Goal: Information Seeking & Learning: Learn about a topic

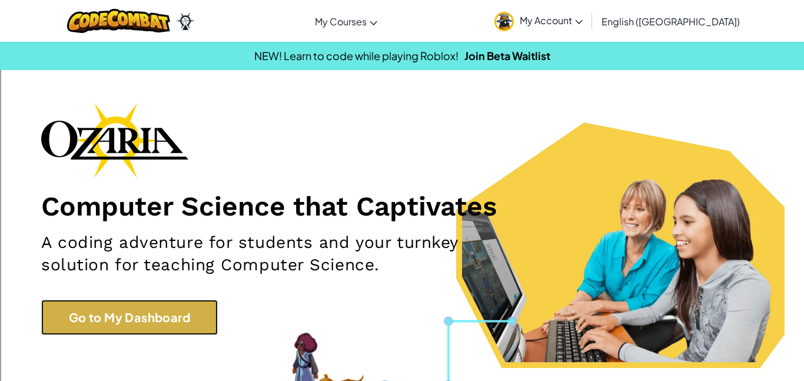
click at [159, 315] on link "Go to My Dashboard" at bounding box center [129, 317] width 177 height 35
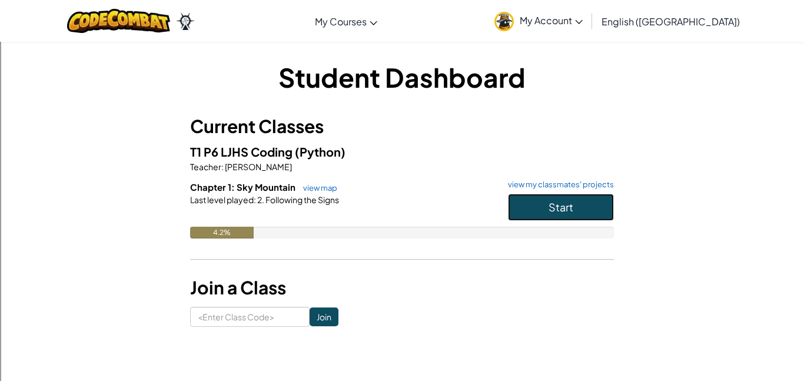
click at [579, 217] on button "Start" at bounding box center [561, 207] width 106 height 27
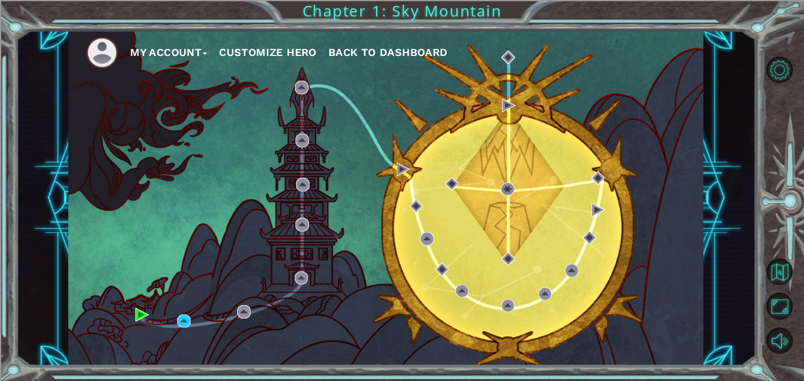
click at [273, 39] on ul "My Account Customize Hero Back to Dashboard" at bounding box center [394, 52] width 617 height 32
click at [272, 65] on ul "My Account Customize Hero Back to Dashboard" at bounding box center [394, 52] width 617 height 32
click at [272, 58] on button "Customize Hero" at bounding box center [268, 53] width 98 height 18
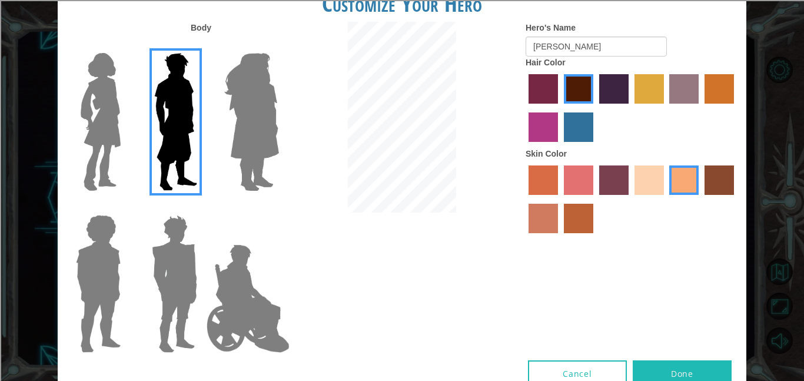
click at [90, 251] on img at bounding box center [98, 283] width 54 height 147
click at [125, 207] on input "Hero Steven" at bounding box center [125, 207] width 0 height 0
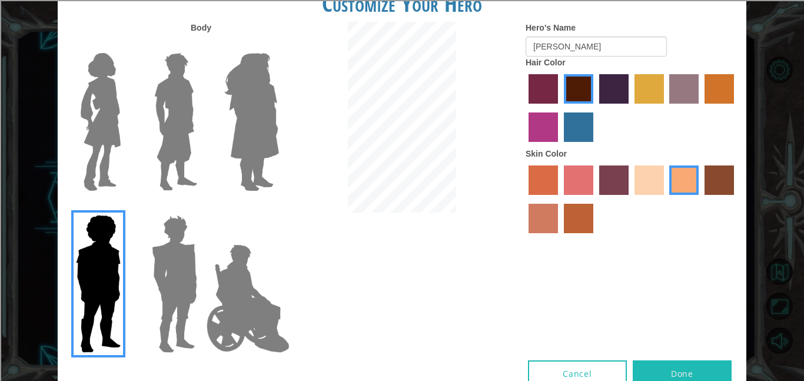
click at [170, 108] on img at bounding box center [175, 121] width 52 height 147
click at [202, 45] on input "Hero Lars" at bounding box center [202, 45] width 0 height 0
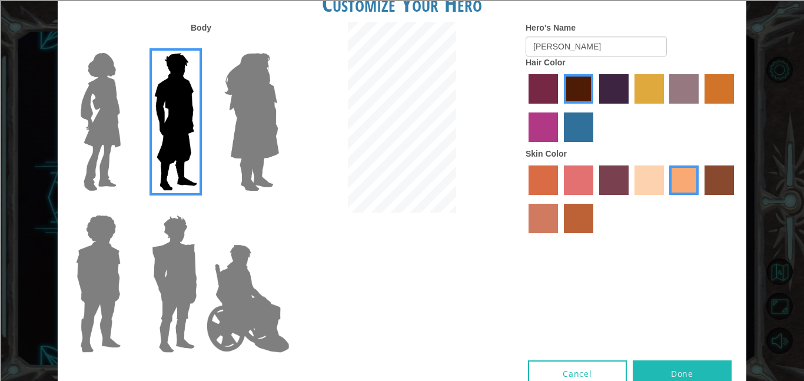
click at [163, 293] on img at bounding box center [174, 283] width 55 height 147
click at [202, 207] on input "Hero Garnet" at bounding box center [202, 207] width 0 height 0
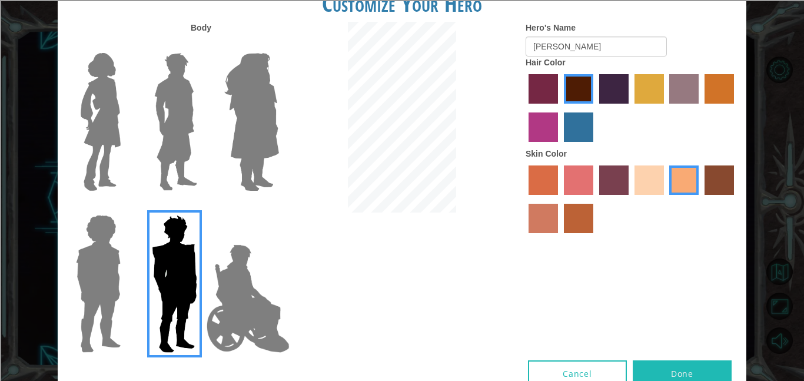
click at [175, 172] on img at bounding box center [175, 121] width 52 height 147
click at [202, 45] on input "Hero Lars" at bounding box center [202, 45] width 0 height 0
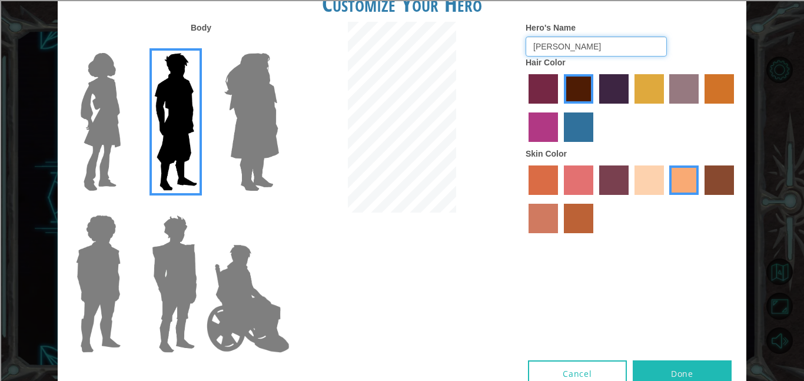
click at [591, 47] on input "[PERSON_NAME]" at bounding box center [596, 46] width 141 height 20
type input "[PERSON_NAME]"
click at [656, 374] on button "Done" at bounding box center [682, 373] width 99 height 26
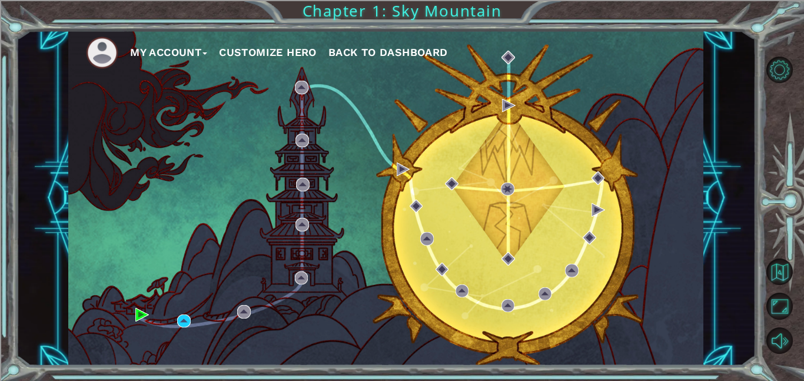
click at [656, 374] on div "My Account Customize Hero Back to Dashboard Chapter 1: Sky Mountain" at bounding box center [402, 190] width 804 height 381
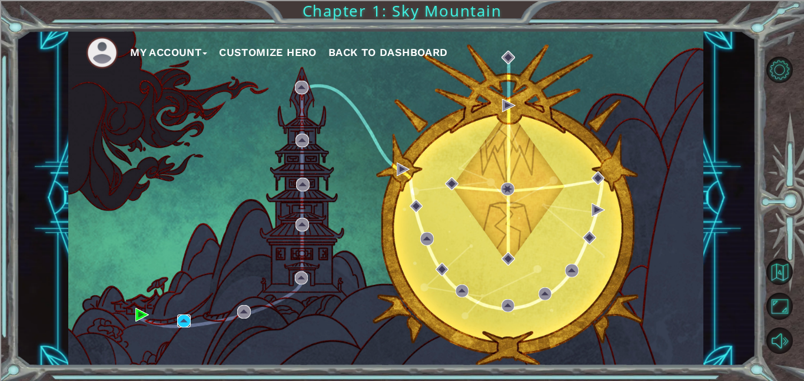
click at [179, 322] on img at bounding box center [184, 321] width 14 height 14
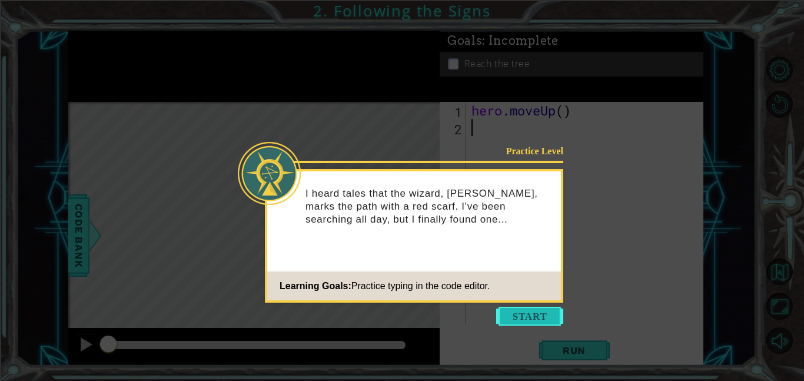
click at [548, 308] on button "Start" at bounding box center [529, 316] width 67 height 19
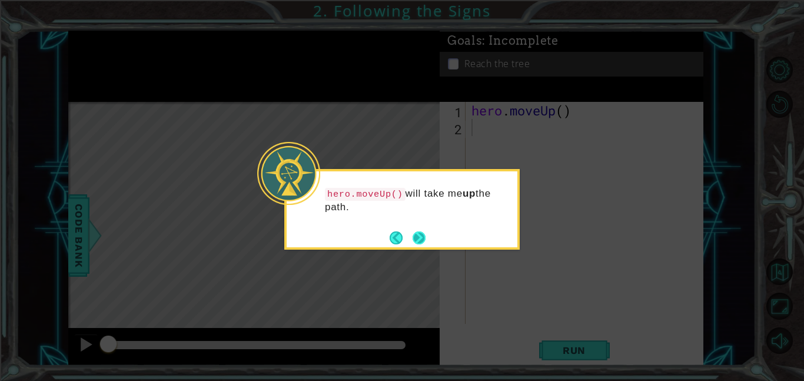
click at [420, 238] on button "Next" at bounding box center [419, 237] width 13 height 13
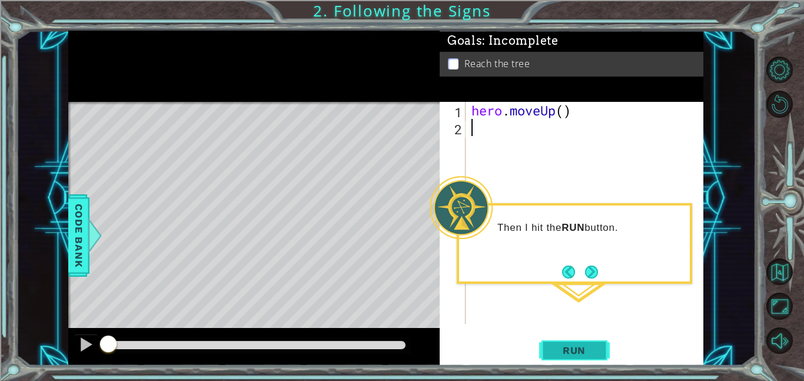
click at [593, 354] on span "Run" at bounding box center [574, 350] width 46 height 12
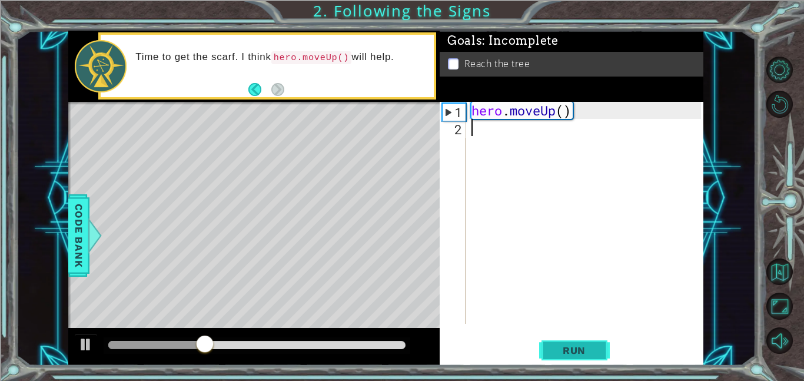
click at [580, 351] on span "Run" at bounding box center [574, 350] width 46 height 12
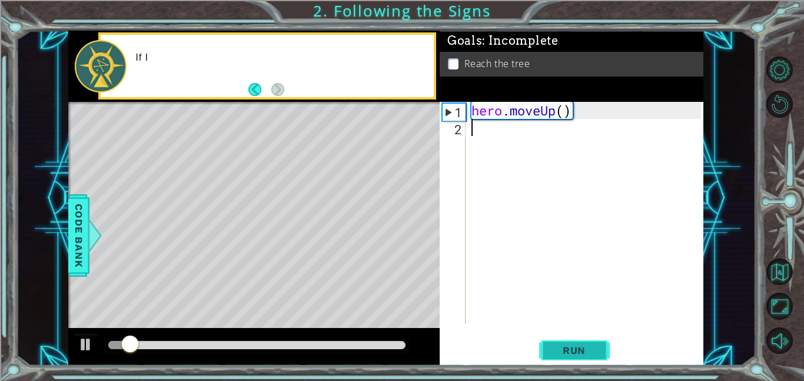
click at [588, 343] on button "Run" at bounding box center [574, 350] width 71 height 26
click at [590, 347] on span "Run" at bounding box center [574, 350] width 46 height 12
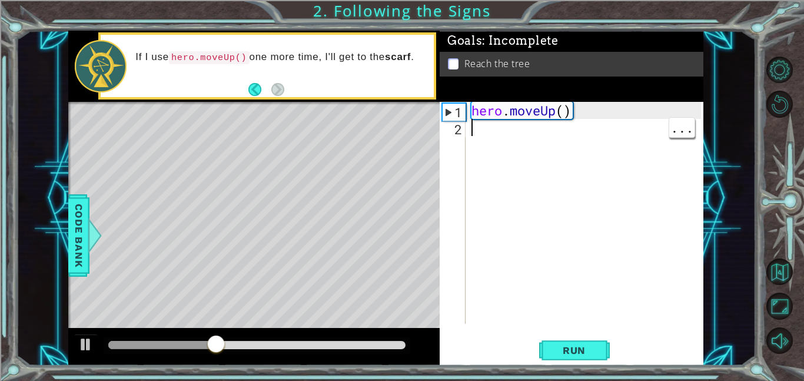
click at [557, 120] on div "hero . moveUp ( )" at bounding box center [588, 230] width 238 height 256
click at [557, 116] on div "hero . moveUp ( )" at bounding box center [588, 230] width 238 height 256
type textarea "hero.moveUp()"
click at [681, 123] on div "hero . moveUp ( )" at bounding box center [588, 230] width 238 height 256
click at [680, 113] on span "..." at bounding box center [681, 110] width 25 height 19
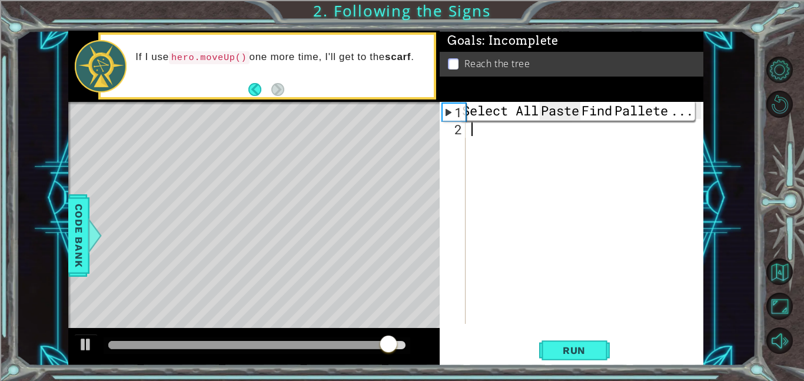
click at [553, 107] on span "Paste" at bounding box center [560, 110] width 41 height 19
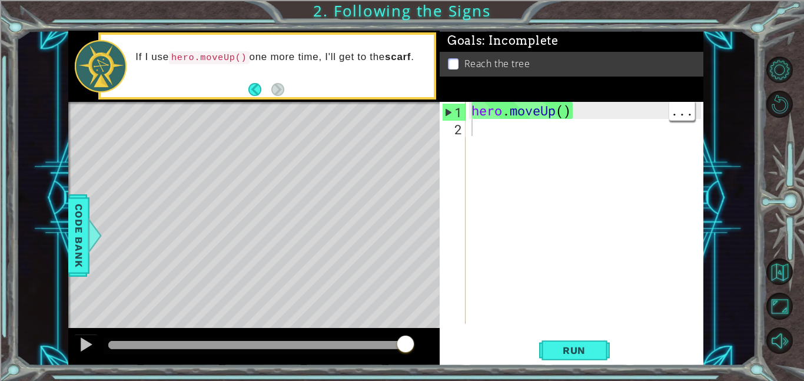
click at [552, 158] on div "hero . moveUp ( )" at bounding box center [588, 230] width 238 height 256
paste textarea "hero.moveUp()"
click at [547, 109] on div "hero . moveUp ( )" at bounding box center [588, 230] width 238 height 256
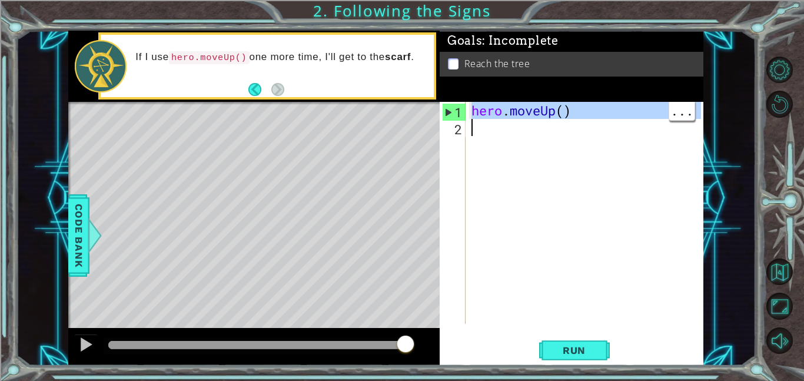
click at [547, 109] on div "hero . moveUp ( )" at bounding box center [585, 213] width 232 height 222
type textarea "hero.moveUp()"
drag, startPoint x: 583, startPoint y: 109, endPoint x: 471, endPoint y: 109, distance: 111.8
click at [471, 109] on div "hero . moveUp ( )" at bounding box center [588, 230] width 238 height 256
click at [483, 124] on div "hero . moveUp ( )" at bounding box center [588, 230] width 238 height 256
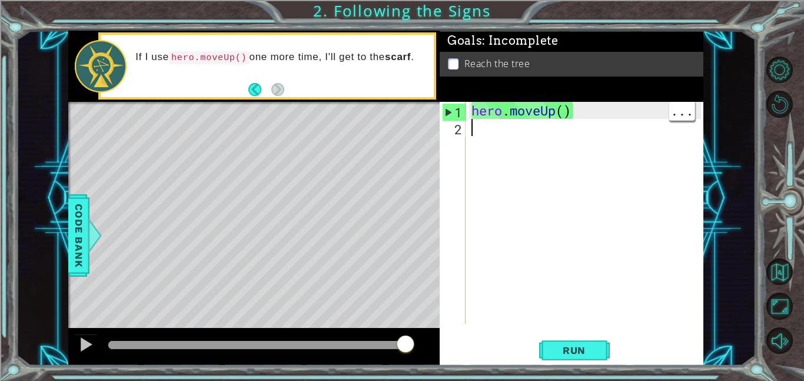
paste textarea "hero.moveUp()"
type textarea "hero.moveUp()"
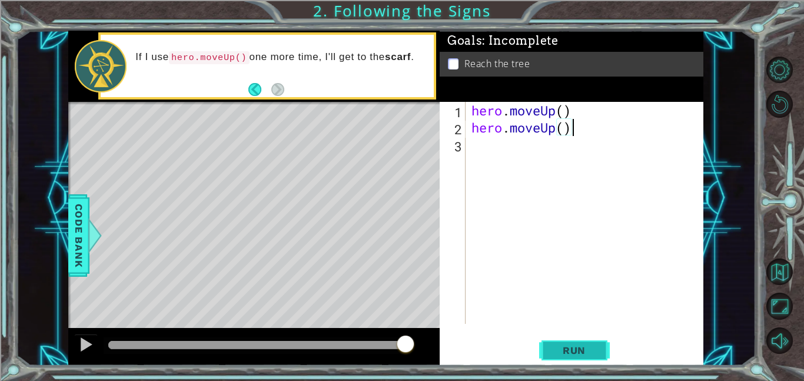
click at [564, 353] on span "Run" at bounding box center [574, 350] width 46 height 12
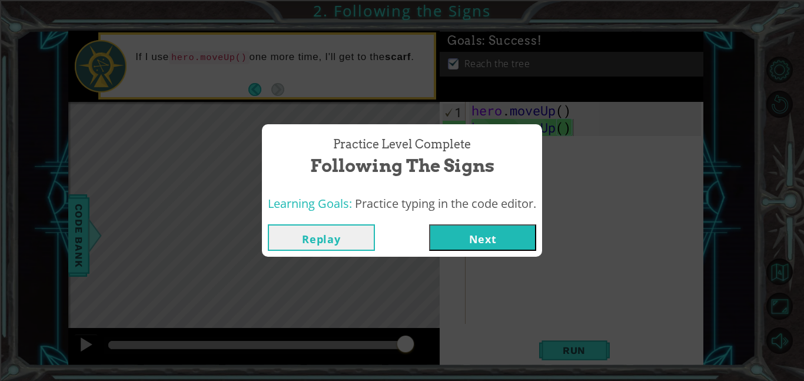
click at [494, 236] on button "Next" at bounding box center [482, 237] width 107 height 26
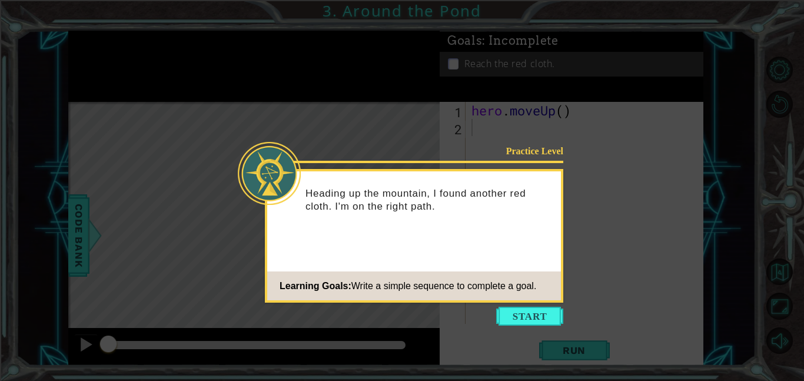
click at [494, 236] on div "Practice Level Heading up the mountain, I found another red cloth. I'm on the r…" at bounding box center [414, 236] width 298 height 134
click at [545, 310] on button "Start" at bounding box center [529, 316] width 67 height 19
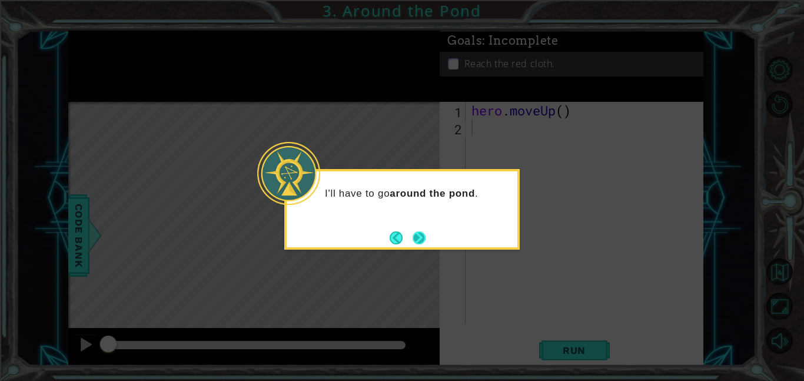
click at [415, 238] on button "Next" at bounding box center [419, 237] width 13 height 13
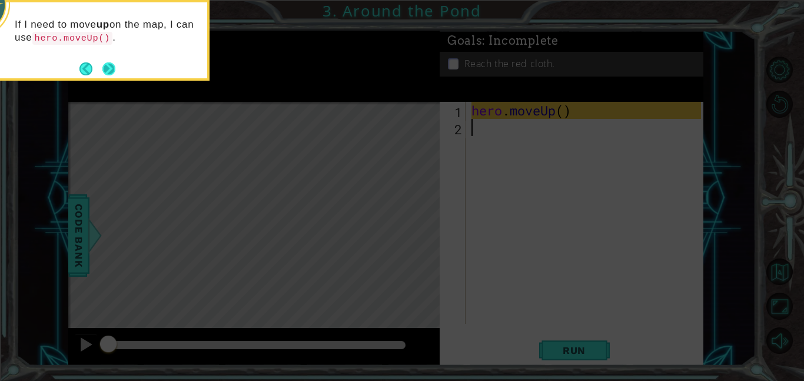
click at [114, 69] on button "Next" at bounding box center [108, 68] width 13 height 13
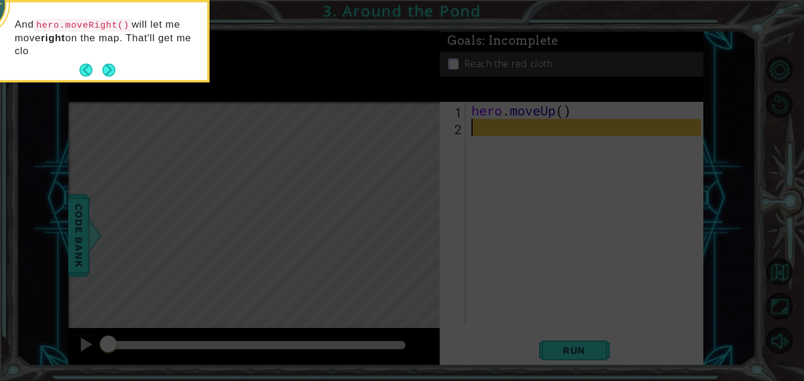
click at [489, 117] on icon at bounding box center [402, 190] width 804 height 381
click at [489, 118] on icon at bounding box center [402, 190] width 804 height 381
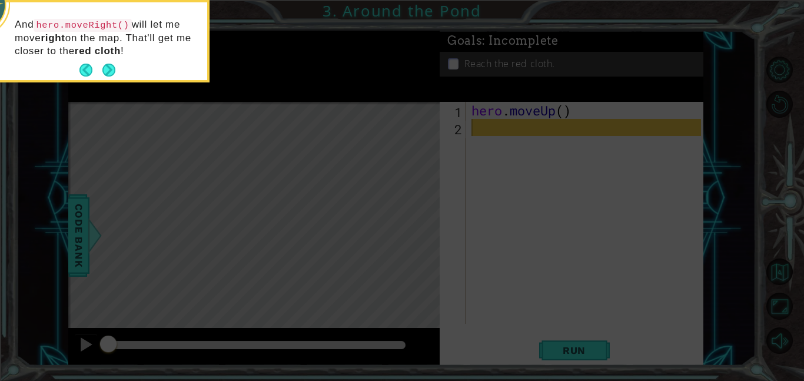
click at [119, 69] on div "And hero.moveRight() will let me move right on the map. That'll get me closer t…" at bounding box center [91, 43] width 231 height 73
click at [98, 70] on button "Back" at bounding box center [90, 70] width 23 height 13
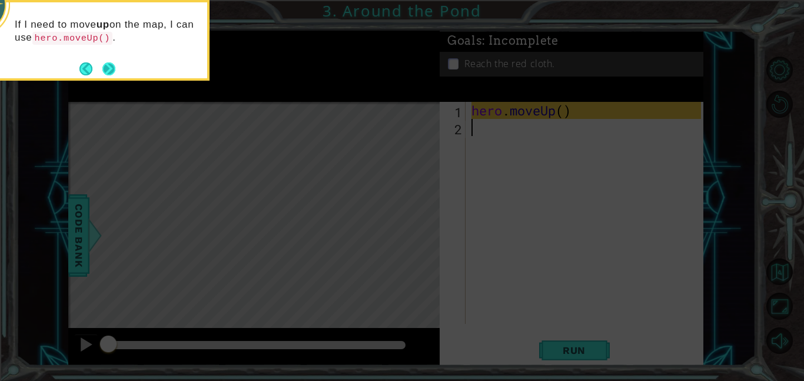
click at [104, 69] on button "Next" at bounding box center [109, 69] width 14 height 14
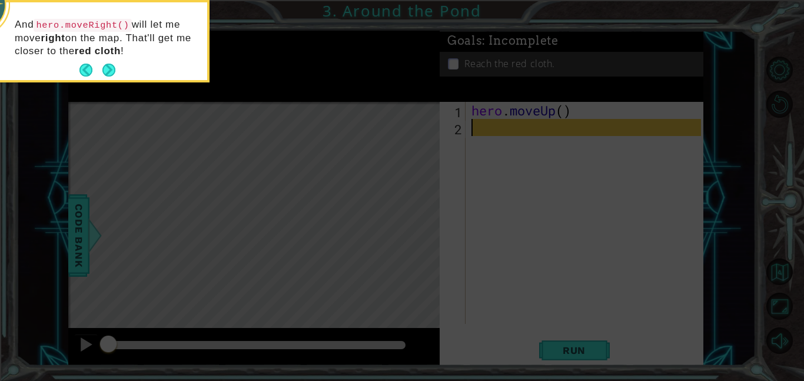
click at [104, 69] on button "Next" at bounding box center [108, 70] width 13 height 13
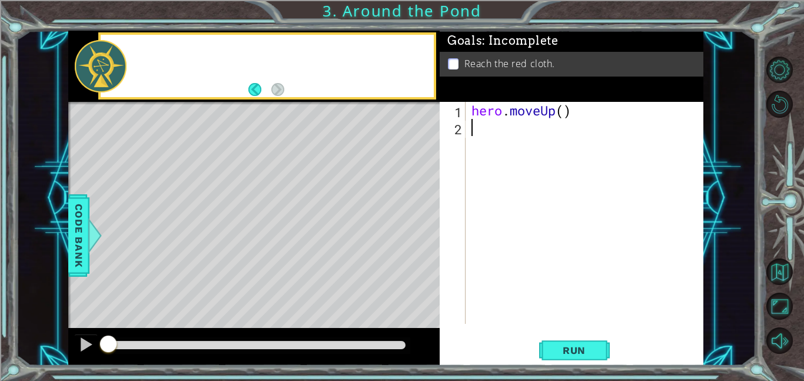
click at [104, 69] on div at bounding box center [101, 66] width 52 height 52
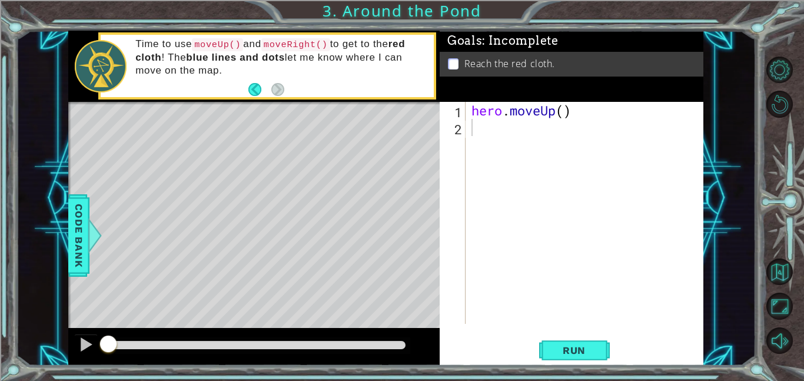
click at [515, 130] on div "hero . moveUp ( )" at bounding box center [588, 230] width 238 height 256
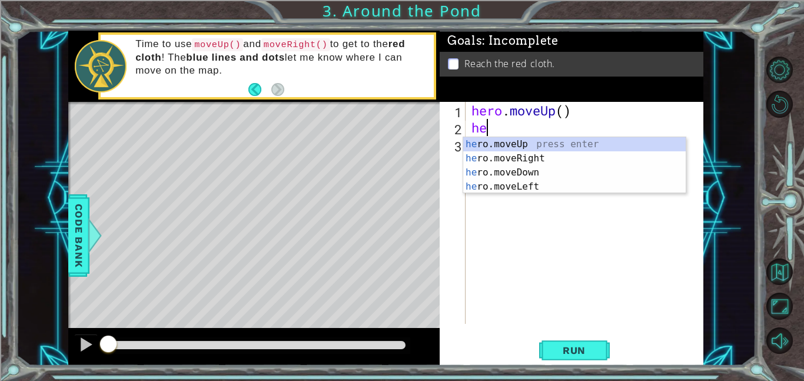
type textarea "hero"
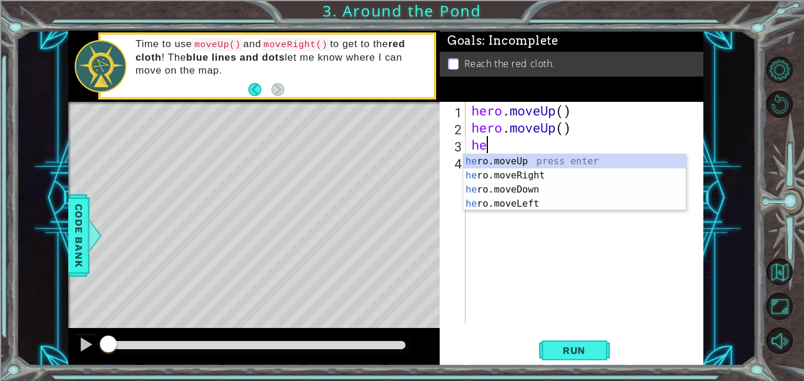
type textarea "her"
click at [538, 174] on div "her o.moveUp press enter her o.moveRight press enter her o.moveDown press enter…" at bounding box center [574, 196] width 222 height 85
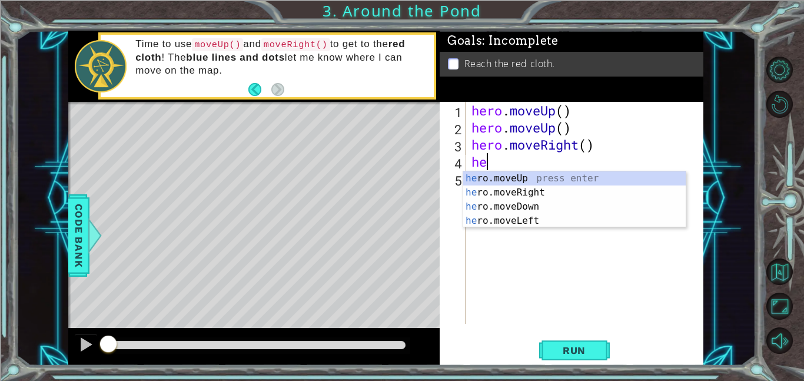
type textarea "her"
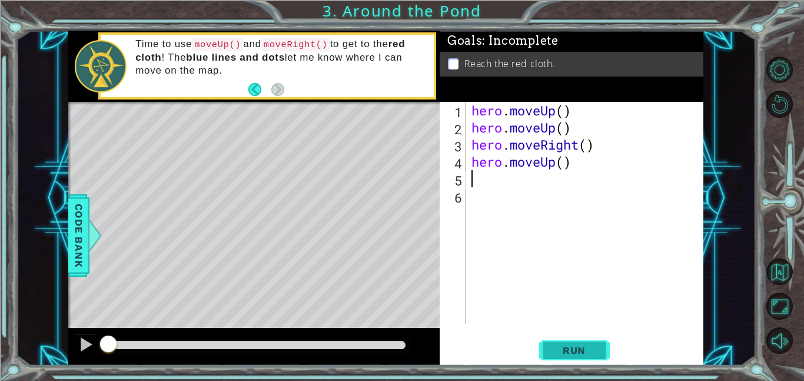
click at [593, 354] on span "Run" at bounding box center [574, 350] width 46 height 12
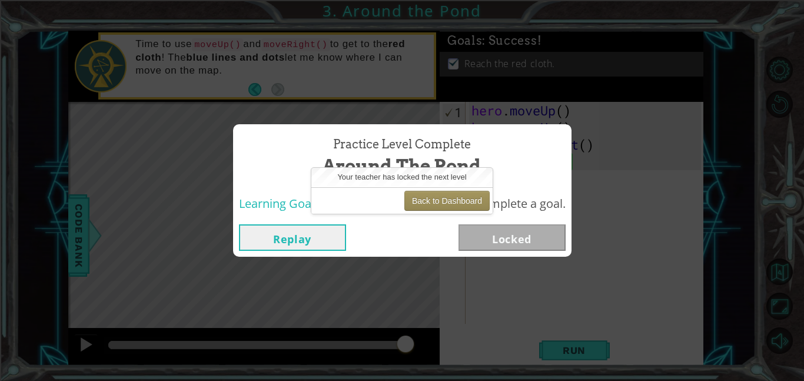
click at [264, 237] on button "Replay" at bounding box center [292, 237] width 107 height 26
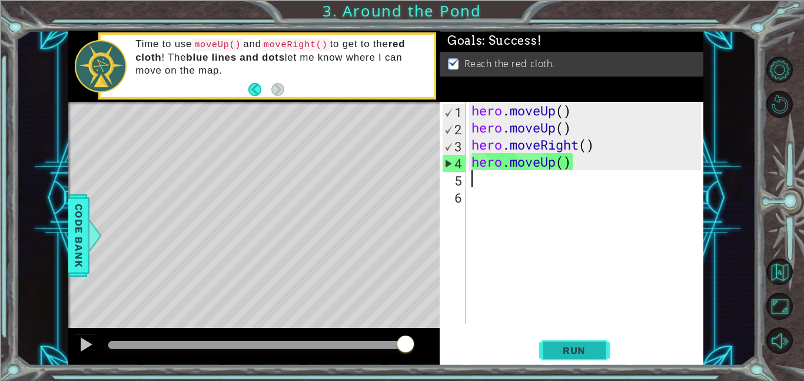
click at [584, 348] on span "Run" at bounding box center [574, 350] width 46 height 12
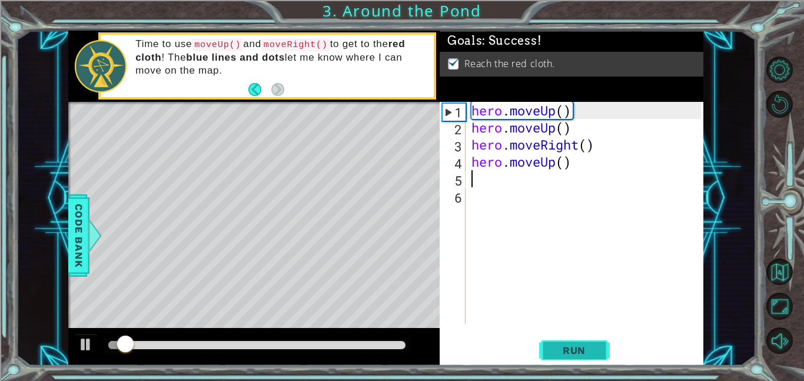
click at [584, 348] on span "Run" at bounding box center [574, 350] width 46 height 12
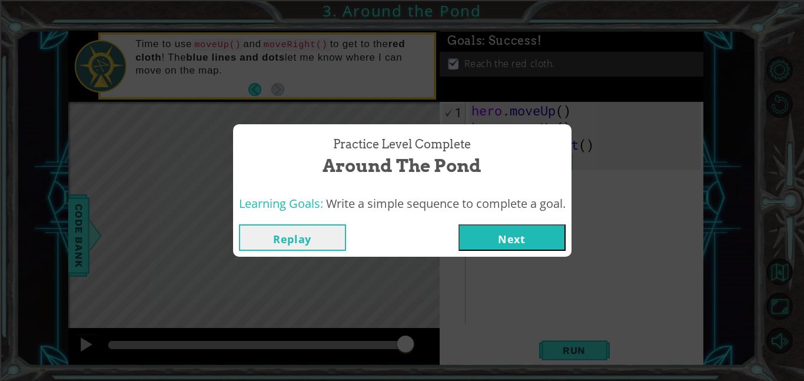
click at [518, 224] on button "Next" at bounding box center [511, 237] width 107 height 26
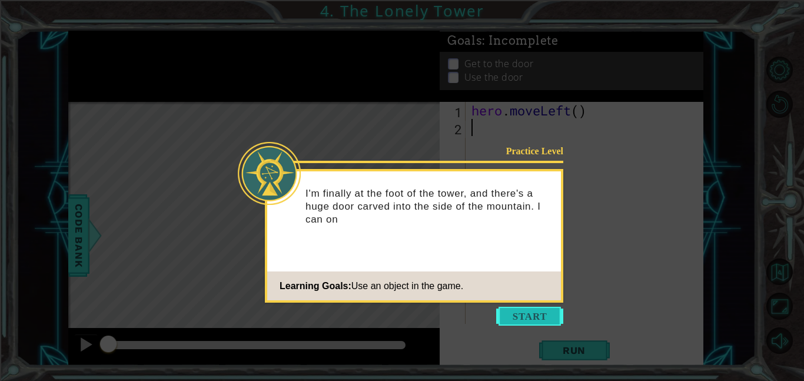
click at [517, 322] on button "Start" at bounding box center [529, 316] width 67 height 19
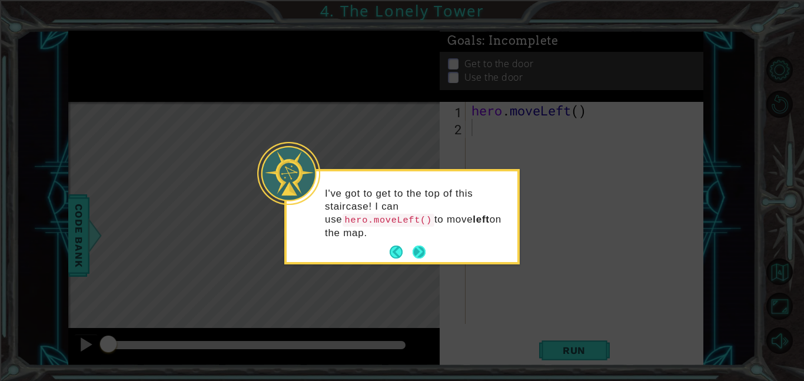
click at [415, 249] on button "Next" at bounding box center [419, 252] width 14 height 14
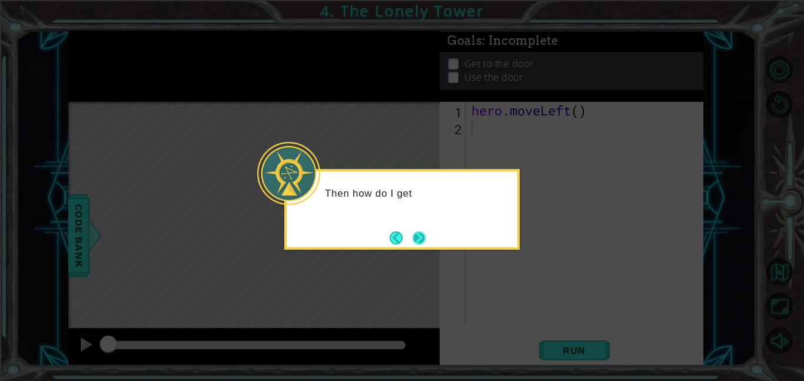
click at [418, 244] on button "Next" at bounding box center [419, 237] width 13 height 13
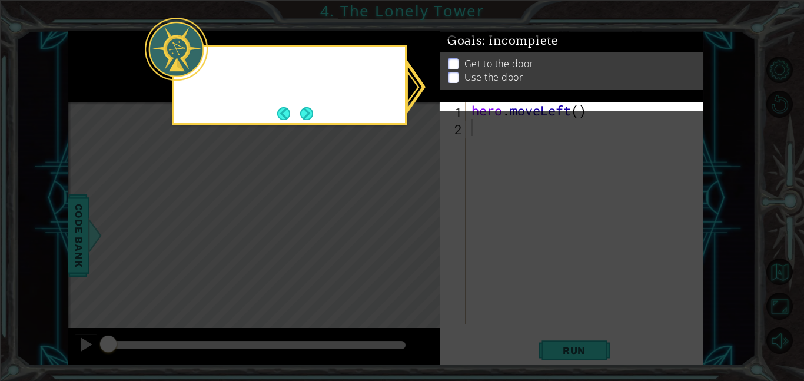
click at [418, 244] on icon at bounding box center [402, 190] width 804 height 381
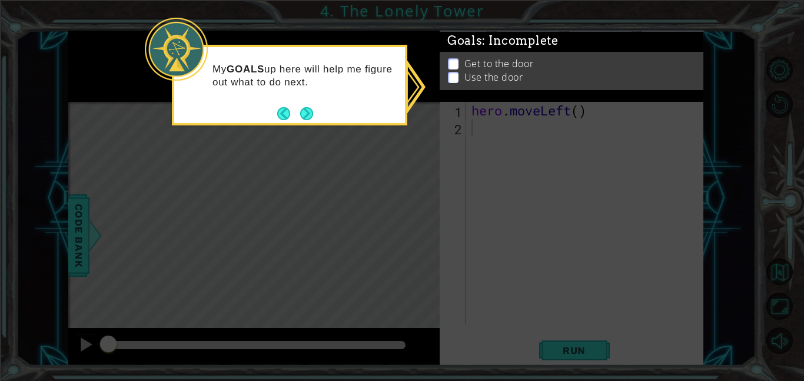
click at [454, 74] on p at bounding box center [453, 77] width 11 height 11
click at [563, 274] on icon at bounding box center [402, 190] width 804 height 381
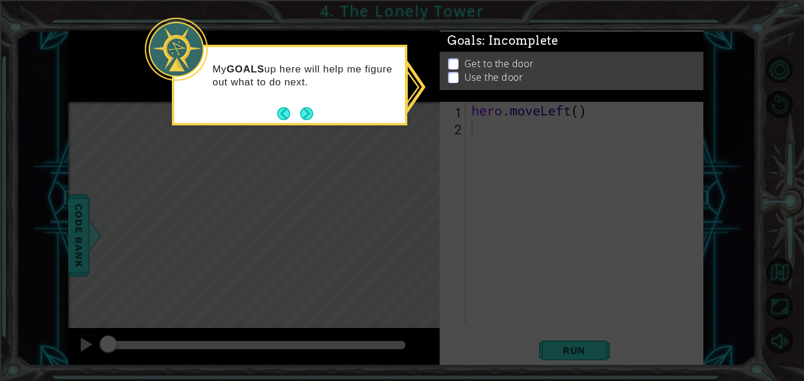
click at [563, 274] on icon at bounding box center [402, 190] width 804 height 381
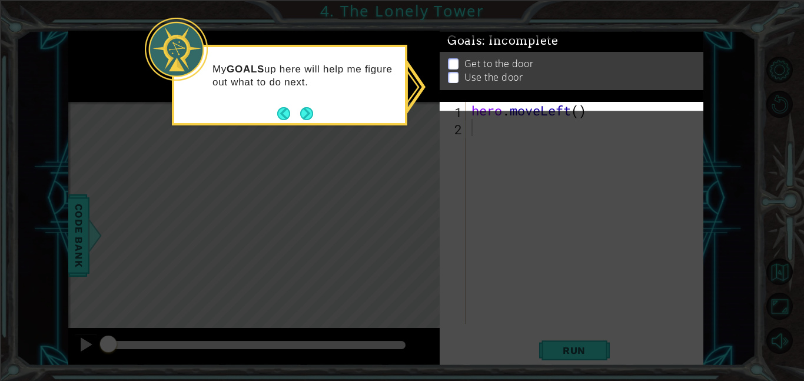
click at [563, 274] on icon at bounding box center [402, 190] width 804 height 381
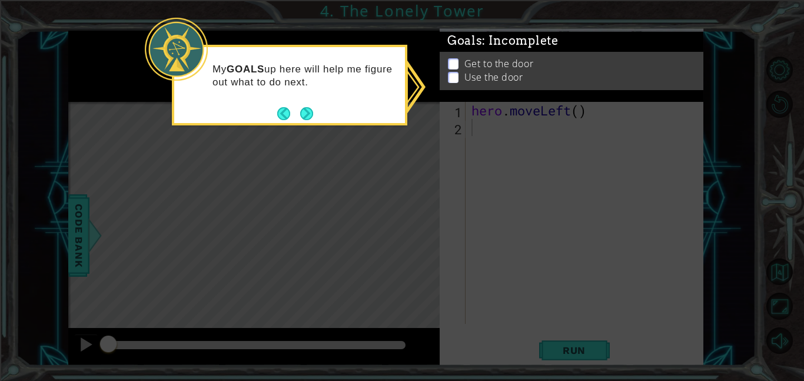
click at [563, 274] on icon at bounding box center [402, 190] width 804 height 381
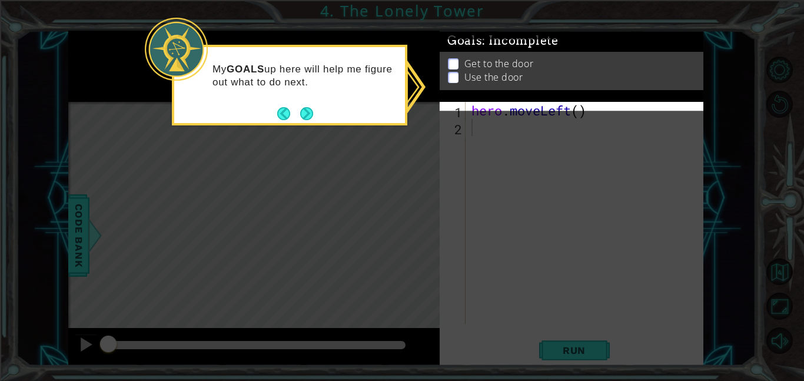
click at [563, 274] on icon at bounding box center [402, 190] width 804 height 381
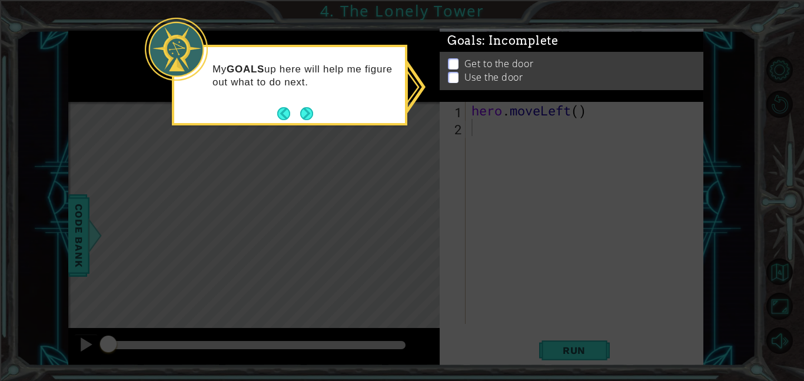
click at [563, 274] on icon at bounding box center [402, 190] width 804 height 381
click at [297, 104] on div "My GOALS up here will help me figure out what to do next." at bounding box center [289, 81] width 231 height 59
click at [303, 109] on button "Next" at bounding box center [306, 113] width 13 height 13
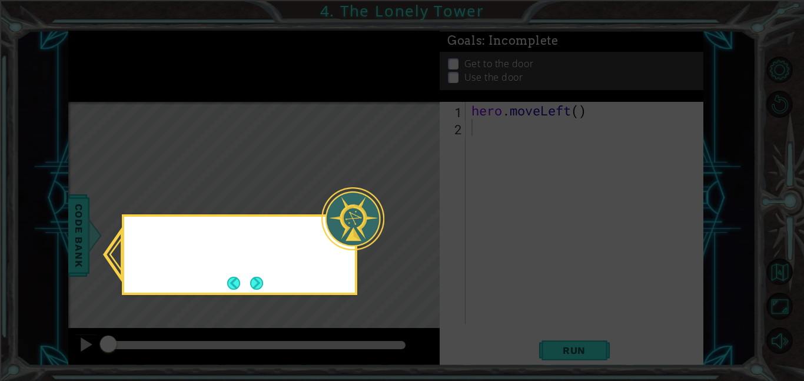
click at [303, 109] on icon at bounding box center [402, 190] width 804 height 381
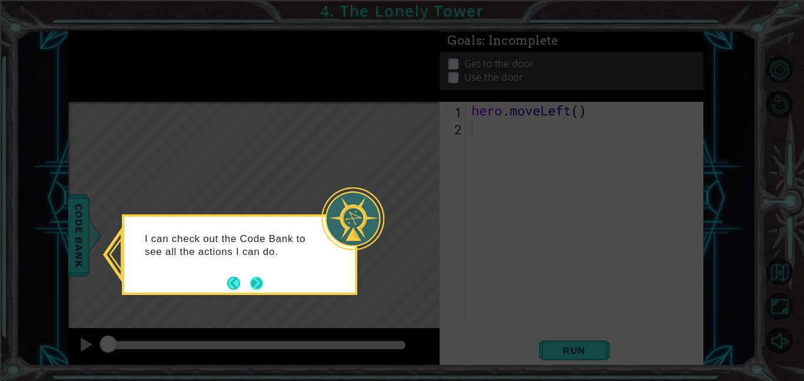
click at [255, 277] on button "Next" at bounding box center [256, 283] width 13 height 13
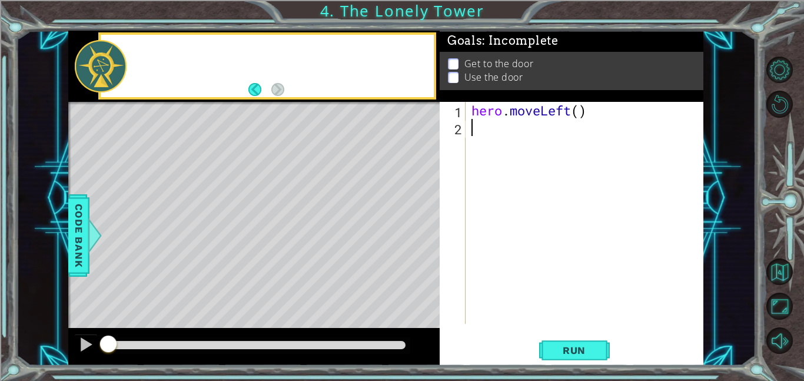
click at [255, 277] on div "Level Map" at bounding box center [340, 275] width 544 height 347
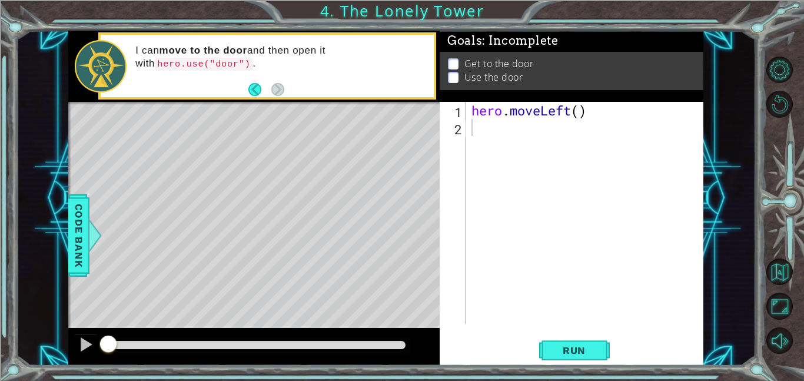
click at [525, 116] on div "hero . moveLeft ( )" at bounding box center [588, 230] width 238 height 256
click at [610, 106] on div "hero . moveLeft ( )" at bounding box center [588, 230] width 238 height 256
click at [581, 112] on div "hero . moveLeft ( )" at bounding box center [588, 230] width 238 height 256
type textarea "hero.moveLeft(2)"
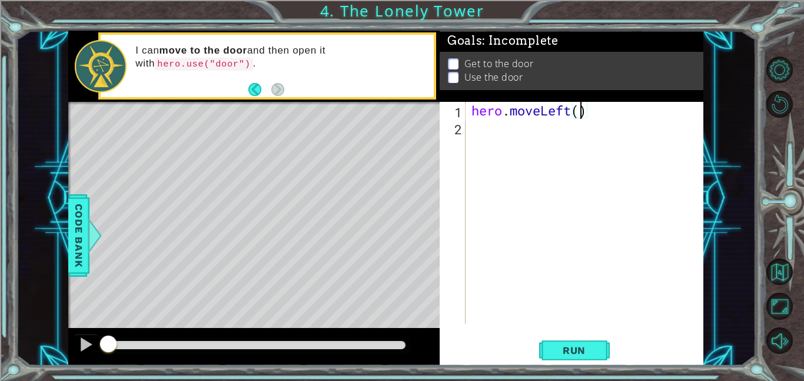
scroll to position [0, 5]
click at [546, 123] on div "hero . moveLeft ( 2 )" at bounding box center [588, 230] width 238 height 256
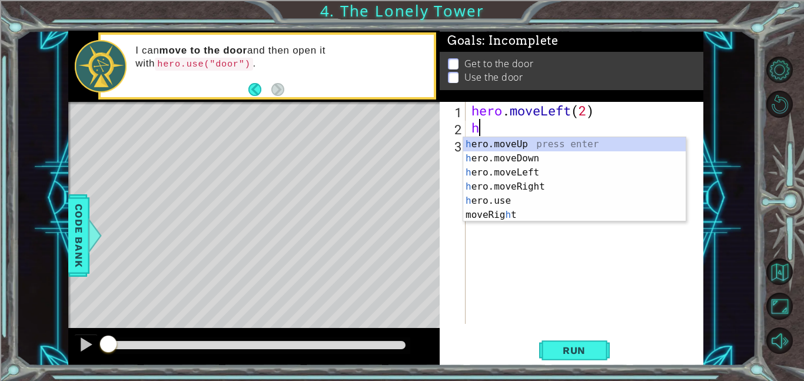
type textarea "her"
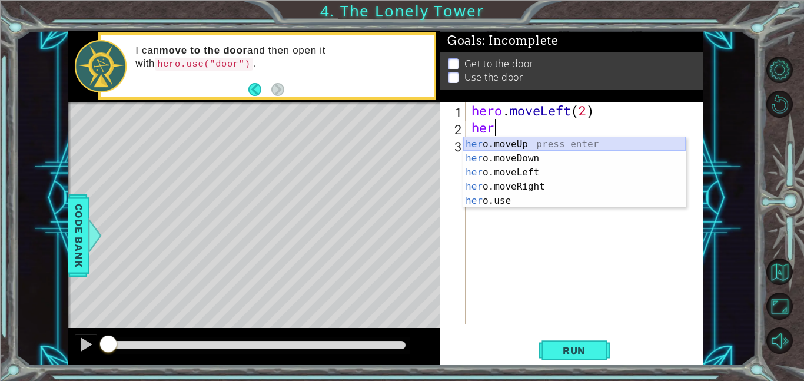
click at [555, 144] on div "her o.moveUp press enter her o.moveDown press enter her o.moveLeft press enter …" at bounding box center [574, 186] width 222 height 99
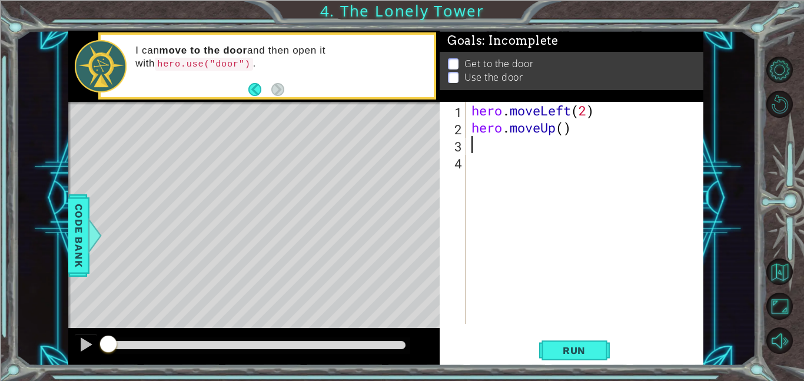
click at [567, 127] on div "hero . moveLeft ( 2 ) hero . moveUp ( )" at bounding box center [588, 230] width 238 height 256
type textarea "hero.moveUp(2)"
click at [500, 147] on div "hero . moveLeft ( 2 ) hero . moveUp ( 2 )" at bounding box center [588, 230] width 238 height 256
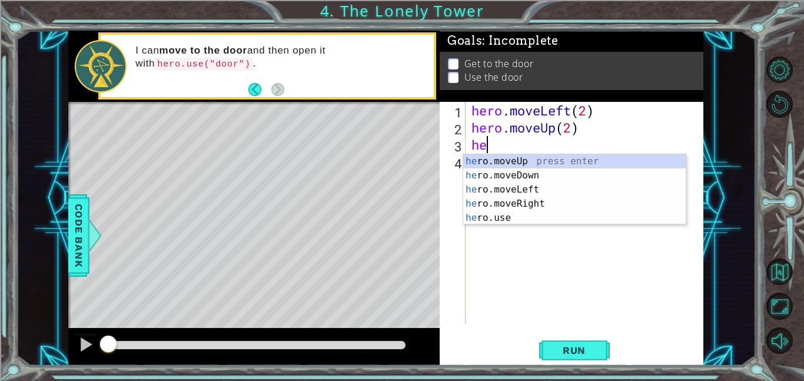
type textarea "her"
click at [544, 203] on div "her o.moveUp press enter her o.moveDown press enter her o.moveLeft press enter …" at bounding box center [574, 203] width 222 height 99
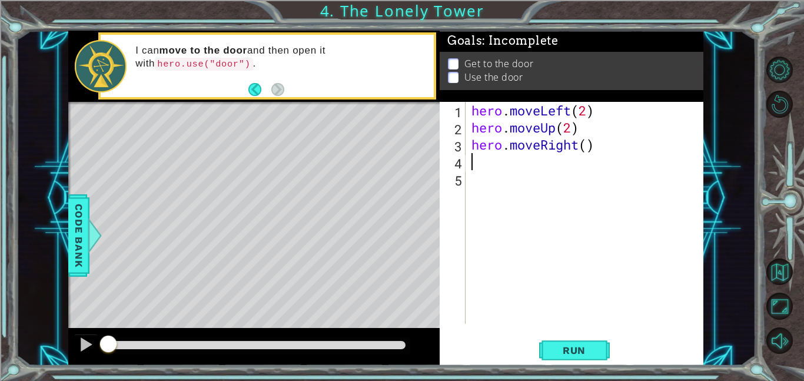
click at [588, 142] on div "hero . moveLeft ( 2 ) hero . moveUp ( 2 ) hero . moveRight ( )" at bounding box center [588, 230] width 238 height 256
type textarea "hero.moveRight(2)"
click at [580, 352] on span "Run" at bounding box center [574, 350] width 46 height 12
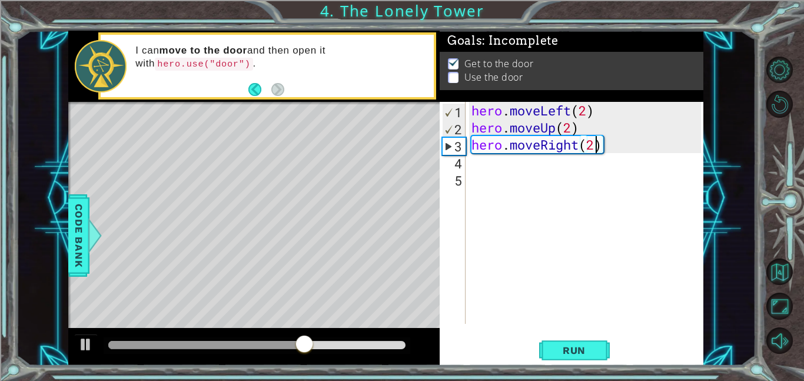
click at [522, 168] on div "hero . moveLeft ( 2 ) hero . moveUp ( 2 ) hero . moveRight ( 2 )" at bounding box center [588, 230] width 238 height 256
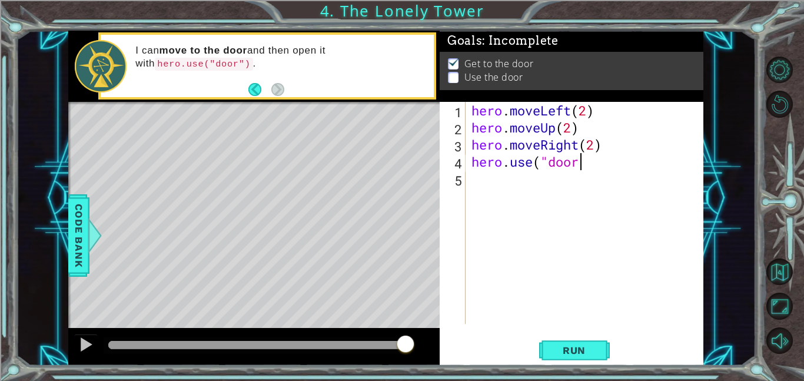
scroll to position [0, 5]
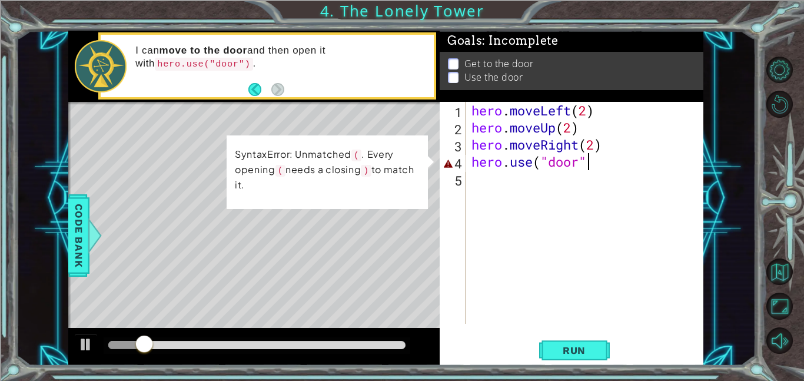
click at [517, 164] on div "hero . moveLeft ( 2 ) hero . moveUp ( 2 ) hero . moveRight ( 2 ) hero . use ( "…" at bounding box center [588, 230] width 238 height 256
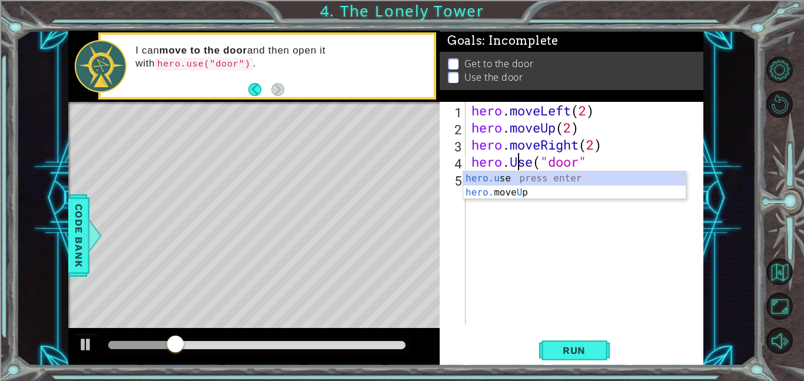
scroll to position [0, 2]
click at [588, 351] on span "Run" at bounding box center [574, 350] width 46 height 12
click at [588, 161] on div "hero . moveLeft ( 2 ) hero . moveUp ( 2 ) hero . moveRight ( 2 ) hero . use ( "…" at bounding box center [588, 230] width 238 height 256
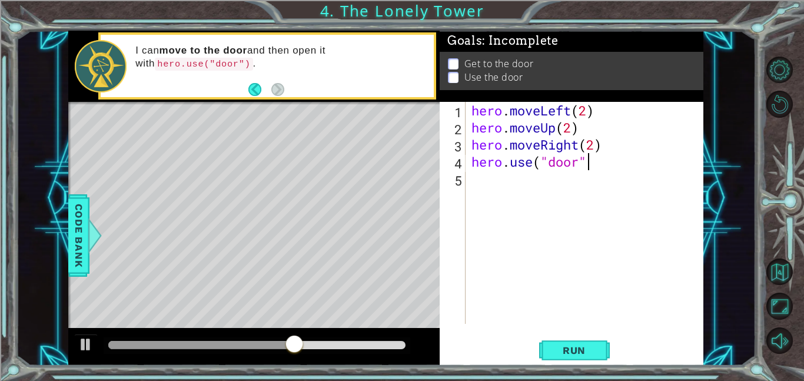
scroll to position [0, 5]
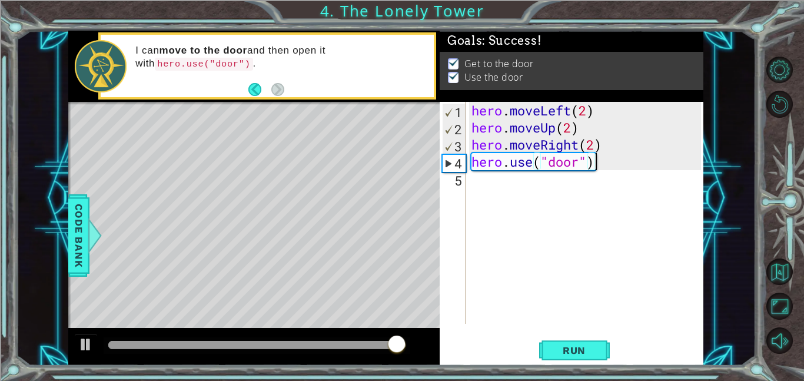
type textarea "hero.use("door")"
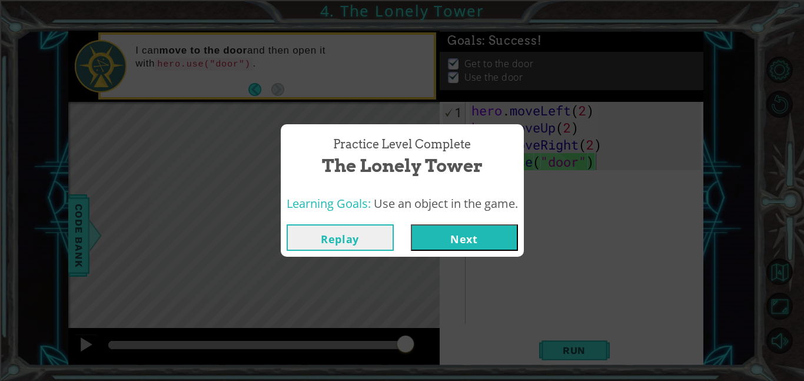
click at [465, 260] on div "Practice Level Complete The Lonely Tower Learning Goals: Use an object in the g…" at bounding box center [402, 190] width 804 height 381
click at [480, 241] on button "Next" at bounding box center [464, 237] width 107 height 26
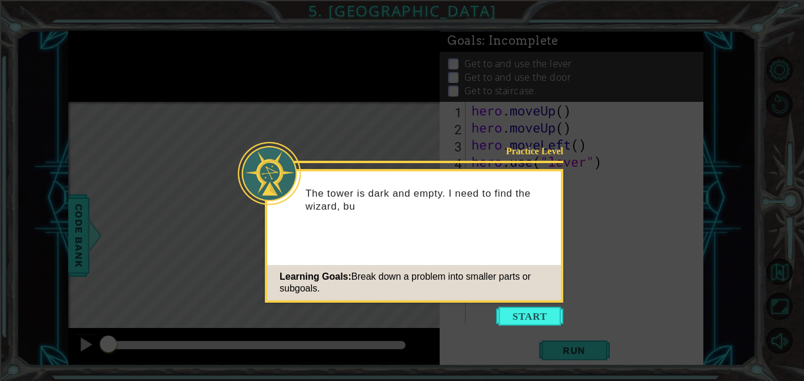
click at [540, 301] on div "Practice Level The tower is dark and empty. I need to find the wizard, bu Learn…" at bounding box center [414, 236] width 298 height 134
click at [538, 307] on button "Start" at bounding box center [529, 316] width 67 height 19
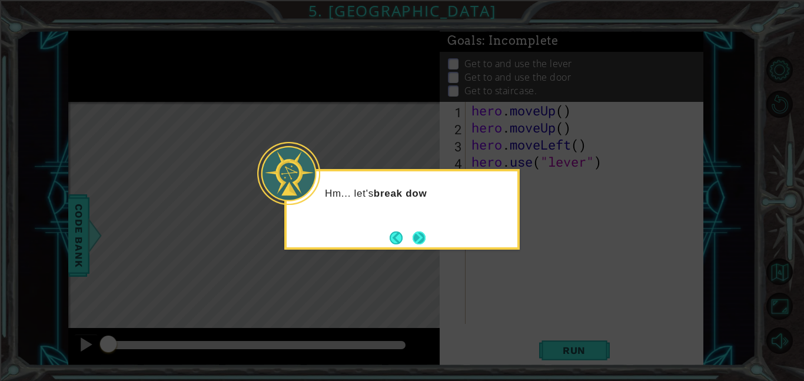
click at [421, 239] on button "Next" at bounding box center [419, 238] width 14 height 14
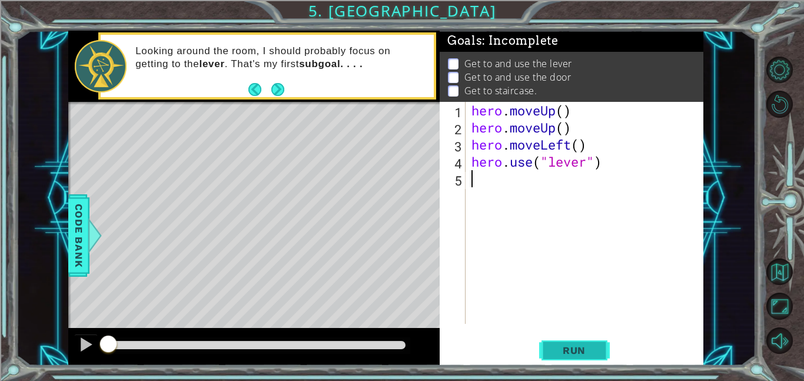
click at [581, 338] on button "Run" at bounding box center [574, 350] width 71 height 26
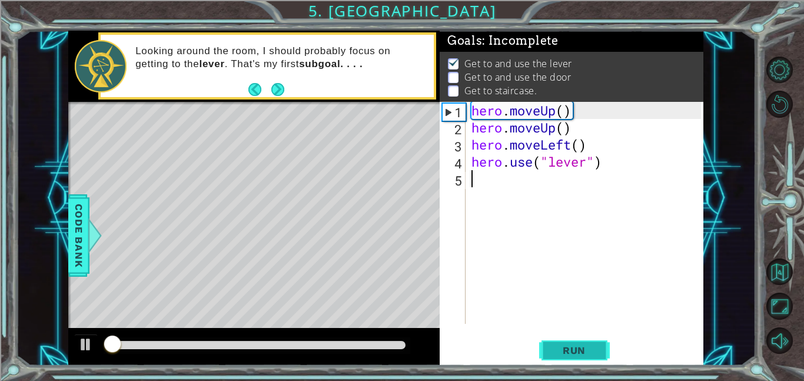
scroll to position [1, 0]
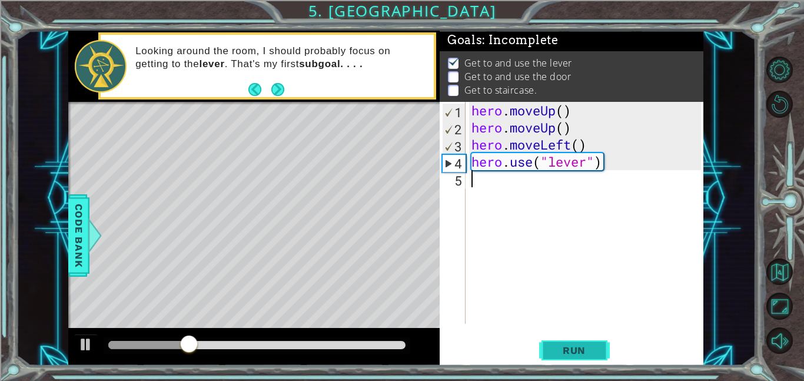
click at [581, 338] on button "Run" at bounding box center [574, 350] width 71 height 26
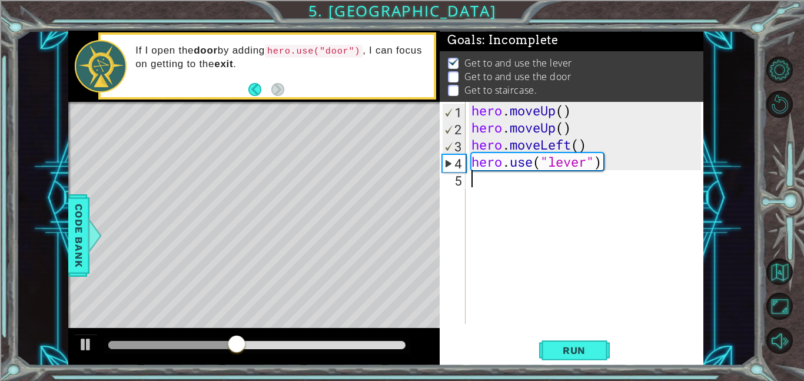
click at [603, 167] on div "hero . moveUp ( ) hero . moveUp ( ) hero . moveLeft ( ) hero . use ( "lever" )" at bounding box center [588, 230] width 238 height 256
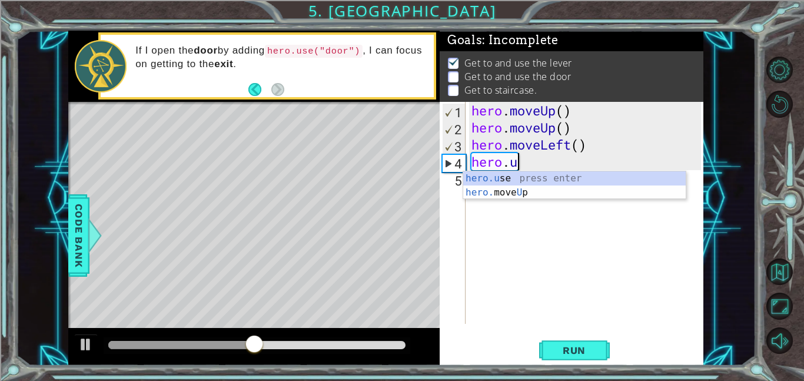
type textarea "h"
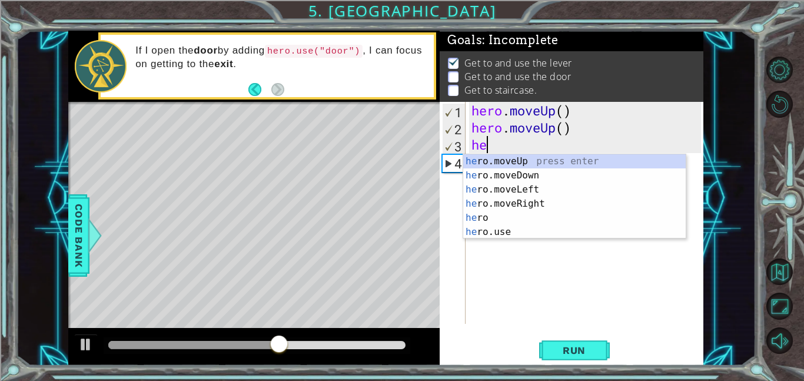
type textarea "h"
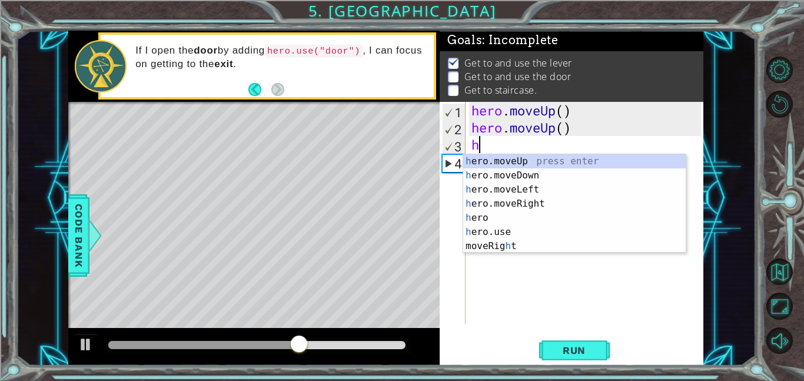
type textarea "he"
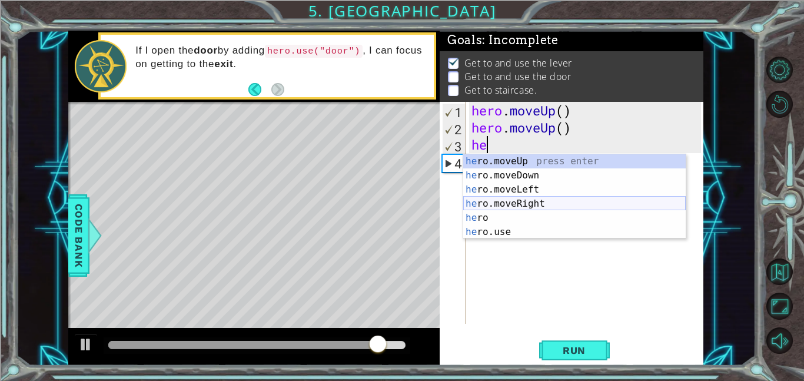
click at [542, 202] on div "he ro.moveUp press enter he ro.moveDown press enter he ro.moveLeft press enter …" at bounding box center [574, 210] width 222 height 113
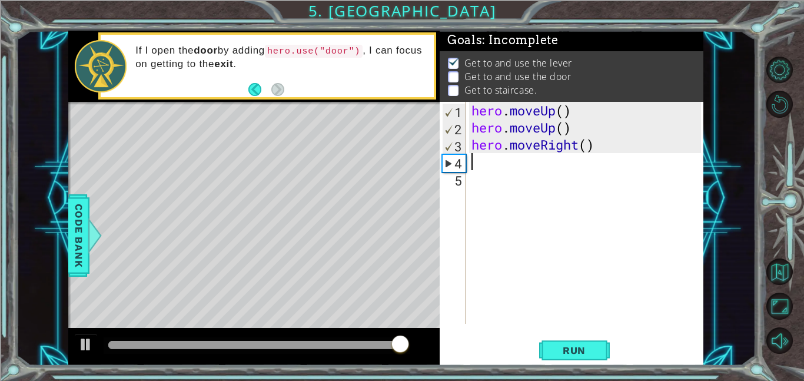
click at [587, 148] on div "hero . moveUp ( ) hero . moveUp ( ) hero . moveRight ( )" at bounding box center [588, 230] width 238 height 256
type textarea "hero.moveRight(2)"
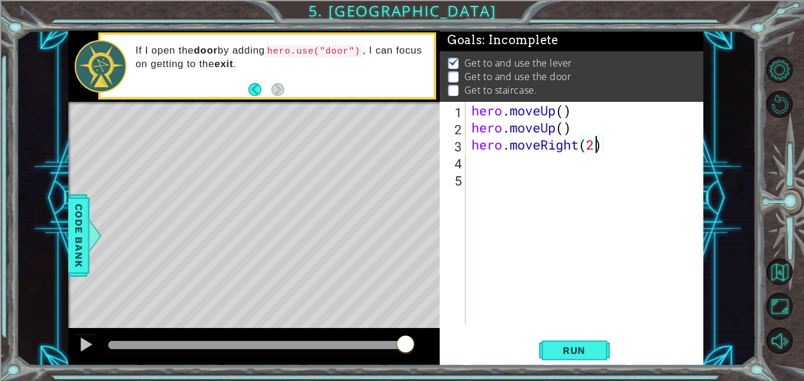
click at [507, 174] on div "hero . moveUp ( ) hero . moveUp ( ) hero . moveRight ( 2 )" at bounding box center [588, 230] width 238 height 256
click at [498, 167] on div "hero . moveUp ( ) hero . moveUp ( ) hero . moveRight ( 2 )" at bounding box center [588, 230] width 238 height 256
click at [736, 115] on div "1 ההההההההההההההההההההההההההההההההההההההההההההההההההההההההההההההההההההההההההההה…" at bounding box center [386, 198] width 740 height 335
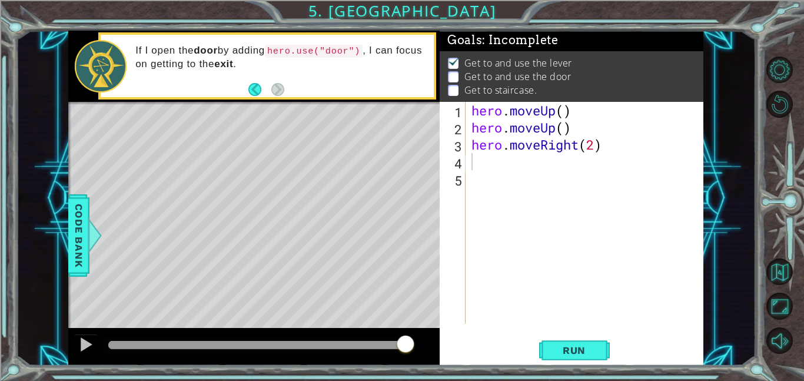
click at [515, 163] on div "hero . moveUp ( ) hero . moveUp ( ) hero . moveRight ( 2 )" at bounding box center [588, 230] width 238 height 256
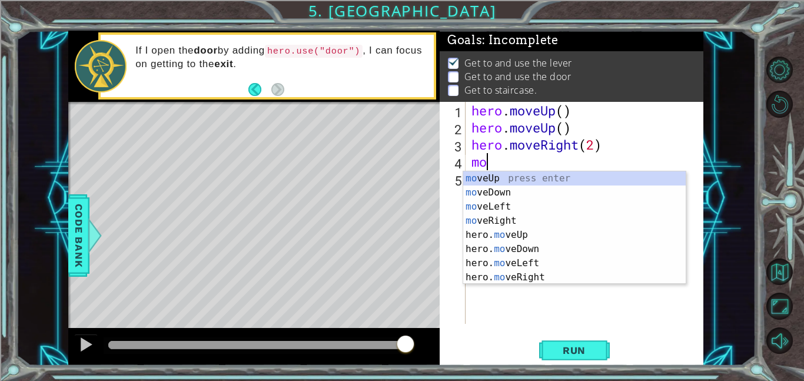
type textarea "moe"
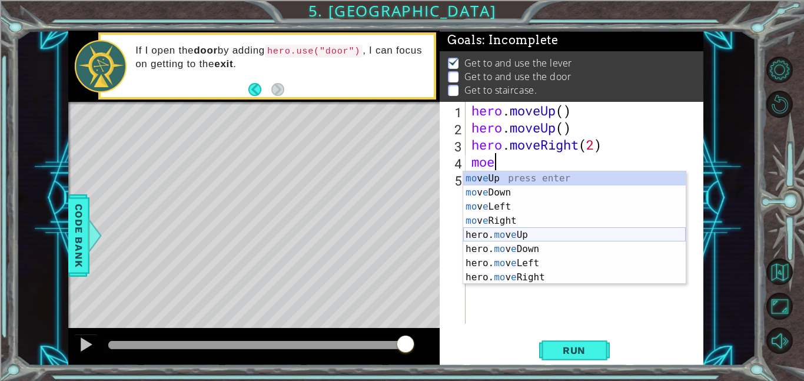
click at [547, 235] on div "mo v e Up press enter mo v e Down press enter mo v e Left press enter mo v e Ri…" at bounding box center [574, 241] width 222 height 141
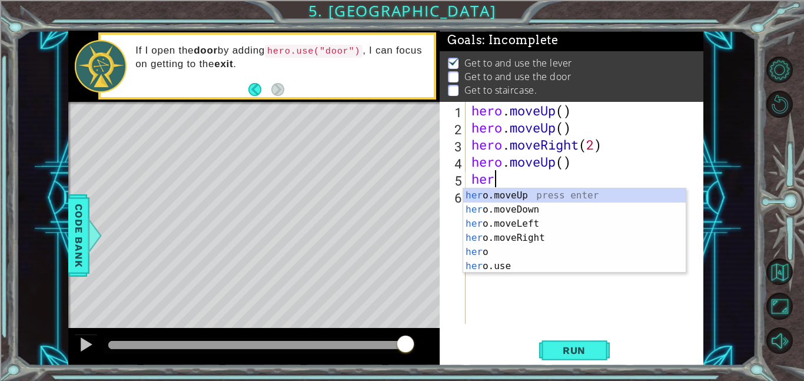
scroll to position [0, 1]
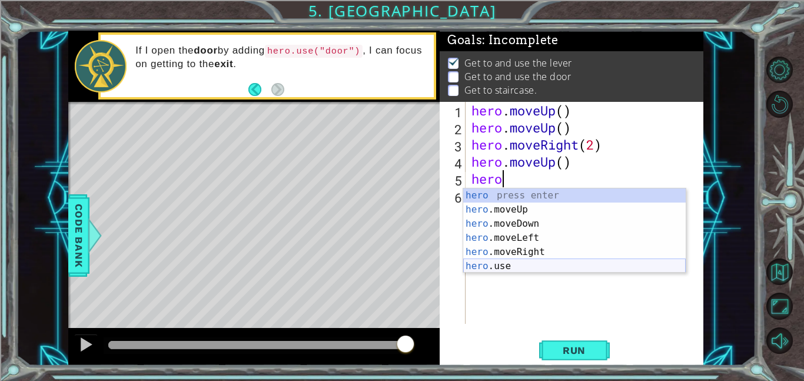
click at [505, 268] on div "hero press enter hero .moveUp press enter hero .moveDown press enter hero .move…" at bounding box center [574, 244] width 222 height 113
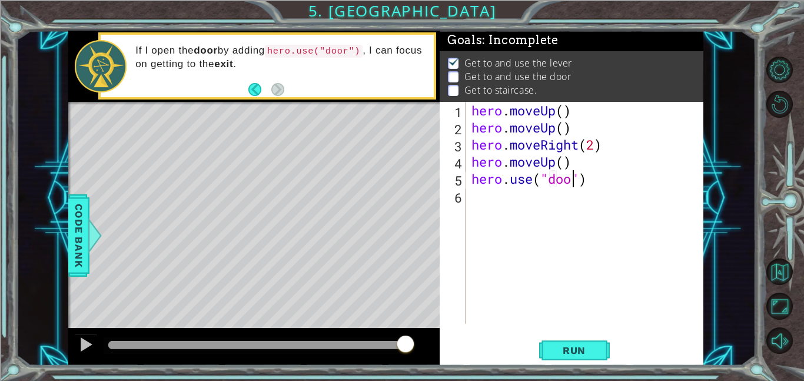
scroll to position [0, 5]
click at [575, 348] on span "Run" at bounding box center [574, 350] width 46 height 12
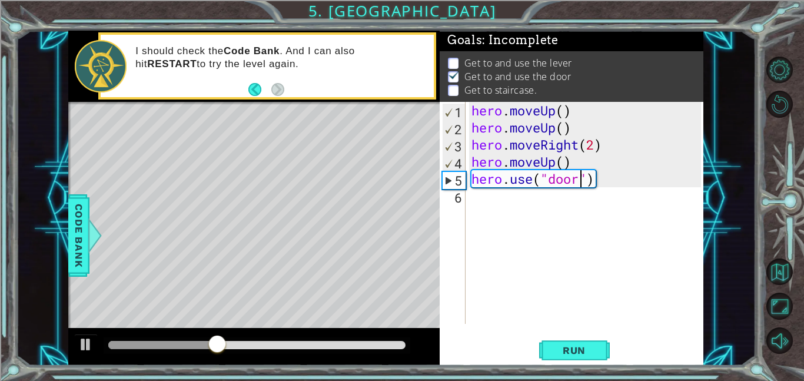
click at [571, 135] on div "hero . moveUp ( ) hero . moveUp ( ) hero . moveRight ( 2 ) hero . moveUp ( ) he…" at bounding box center [588, 230] width 238 height 256
type textarea "hero.moveUp()"
